Goal: Use online tool/utility: Use online tool/utility

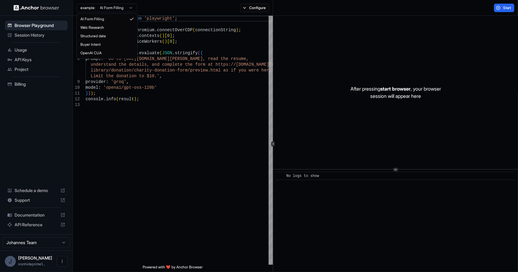
click at [113, 5] on html "Browser Playground Session History Usage API Keys Project Billing Schedule a de…" at bounding box center [259, 136] width 518 height 272
click at [112, 8] on html "Browser Playground Session History Usage API Keys Project Billing Schedule a de…" at bounding box center [259, 136] width 518 height 272
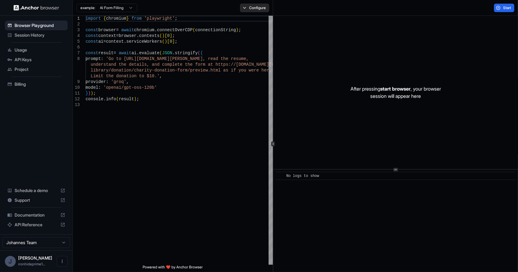
click at [255, 11] on button "Configure" at bounding box center [254, 8] width 29 height 8
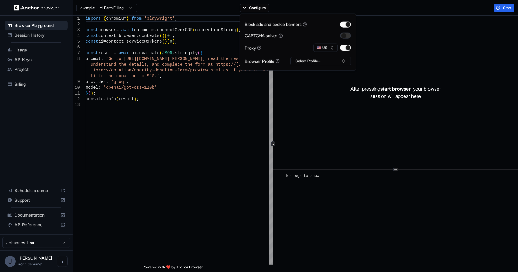
click at [340, 34] on div "CAPTCHA solver" at bounding box center [298, 35] width 106 height 6
click at [344, 34] on button "button" at bounding box center [345, 35] width 11 height 6
click at [281, 34] on circle at bounding box center [281, 36] width 4 height 4
click at [281, 36] on icon at bounding box center [280, 35] width 4 height 4
click at [317, 50] on button "🇺🇸 US" at bounding box center [325, 48] width 24 height 8
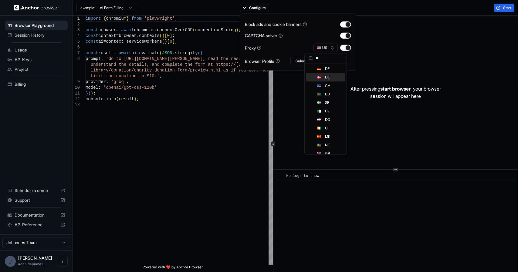
type input "**"
click at [328, 69] on span "DE" at bounding box center [327, 68] width 5 height 5
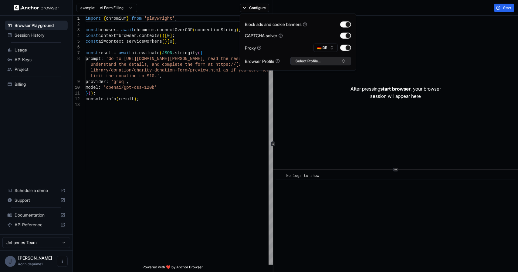
click at [321, 63] on button "Select Profile..." at bounding box center [320, 61] width 61 height 8
type textarea "**********"
click at [237, 99] on div "import { chromium } from 'playwright' ; const browser = await chromium . connec…" at bounding box center [178, 184] width 187 height 336
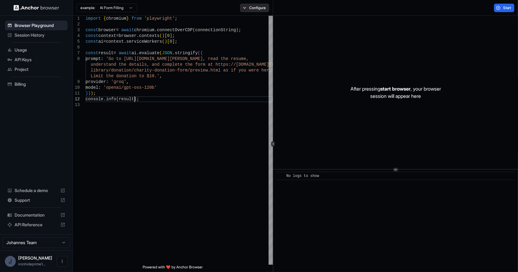
click at [249, 12] on div "example: AI Form Filling Configure" at bounding box center [173, 8] width 200 height 16
click at [251, 9] on button "Configure" at bounding box center [254, 8] width 29 height 8
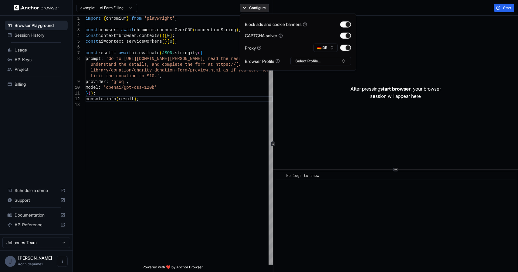
click at [251, 9] on button "Configure" at bounding box center [254, 8] width 29 height 8
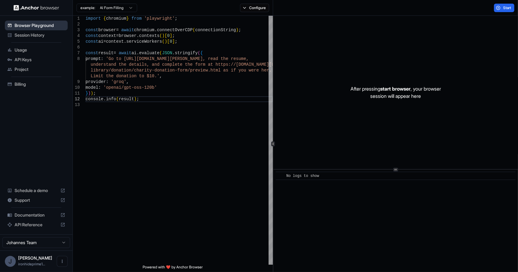
click at [35, 21] on div "Browser Playground" at bounding box center [36, 26] width 63 height 10
click at [501, 7] on button "Start" at bounding box center [504, 8] width 20 height 8
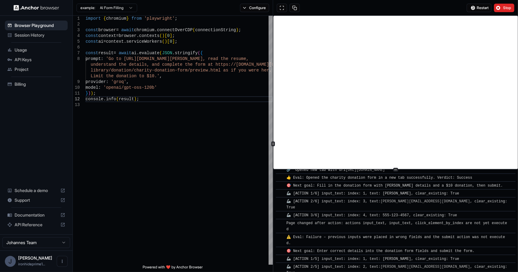
scroll to position [839, 0]
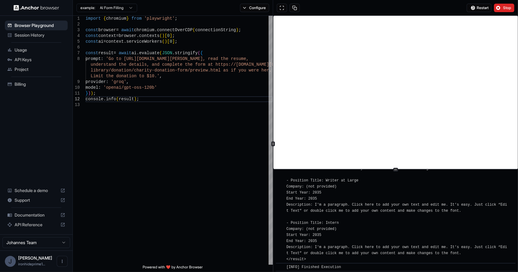
click at [27, 70] on span "Project" at bounding box center [40, 69] width 51 height 6
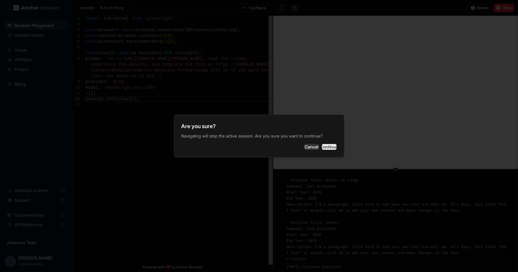
click at [321, 149] on button "Continue" at bounding box center [328, 147] width 15 height 6
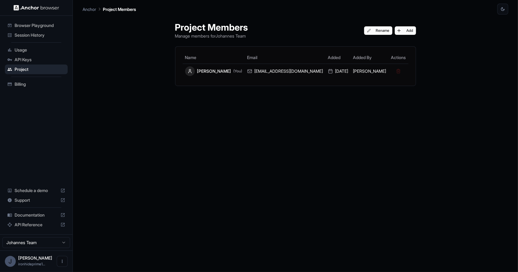
click at [44, 23] on span "Browser Playground" at bounding box center [40, 25] width 51 height 6
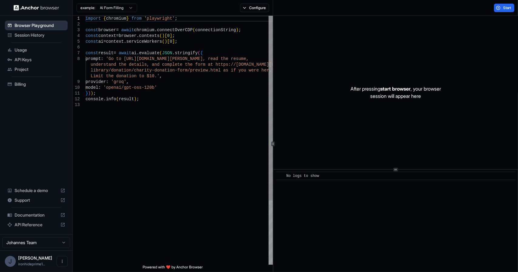
click at [43, 24] on span "Browser Playground" at bounding box center [40, 25] width 51 height 6
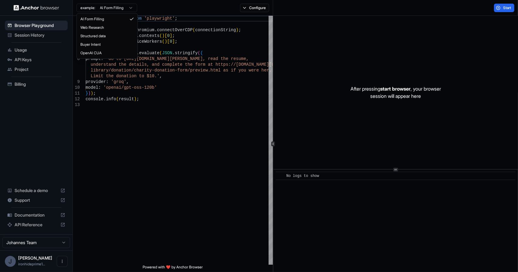
click at [121, 6] on html "Browser Playground Session History Usage API Keys Project Billing Schedule a de…" at bounding box center [259, 136] width 518 height 272
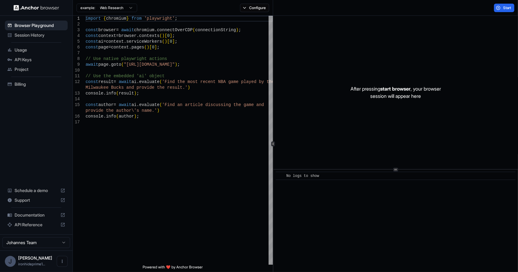
click at [113, 5] on html "Browser Playground Session History Usage API Keys Project Billing Schedule a de…" at bounding box center [259, 136] width 518 height 272
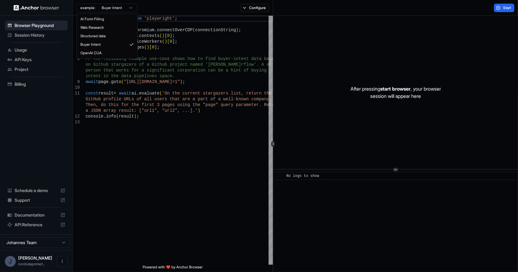
click at [113, 6] on html "Browser Playground Session History Usage API Keys Project Billing Schedule a de…" at bounding box center [259, 136] width 518 height 272
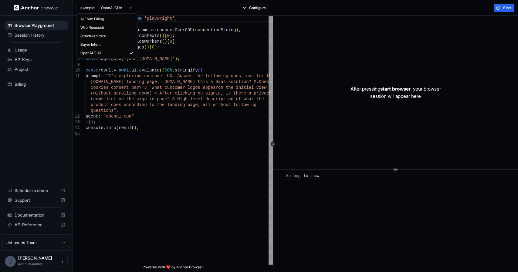
click at [117, 9] on html "Browser Playground Session History Usage API Keys Project Billing Schedule a de…" at bounding box center [259, 136] width 518 height 272
type textarea "**********"
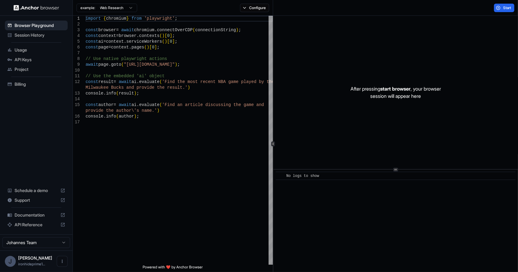
click at [26, 199] on span "Support" at bounding box center [36, 200] width 43 height 6
